Goal: Task Accomplishment & Management: Use online tool/utility

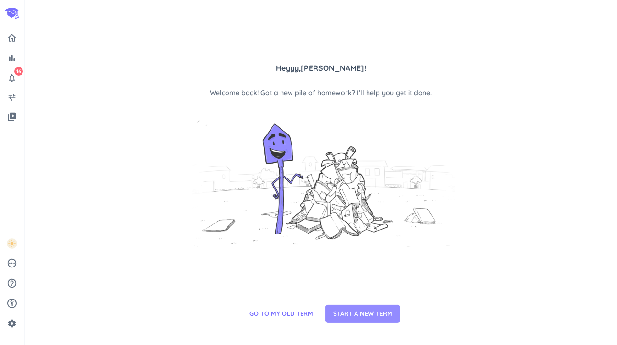
click at [349, 315] on span "START A NEW TERM" at bounding box center [362, 314] width 59 height 10
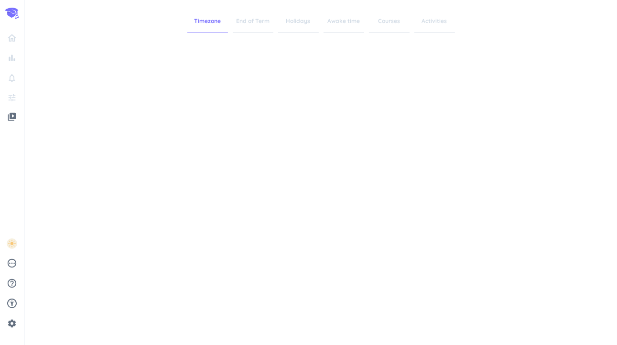
click at [212, 22] on span "Timezone" at bounding box center [207, 21] width 41 height 23
